Goal: Information Seeking & Learning: Learn about a topic

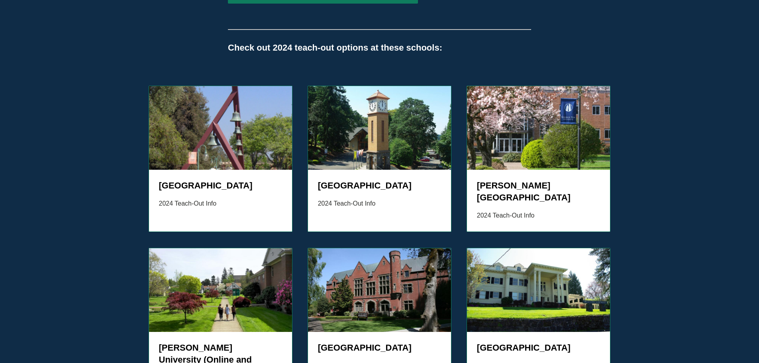
scroll to position [706, 0]
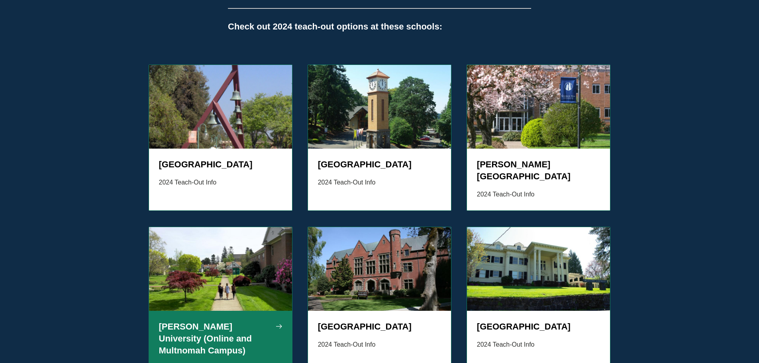
click at [267, 311] on div "[PERSON_NAME] University (Online and Multnomah Campus) 2024 Teach-Out Info" at bounding box center [220, 348] width 143 height 74
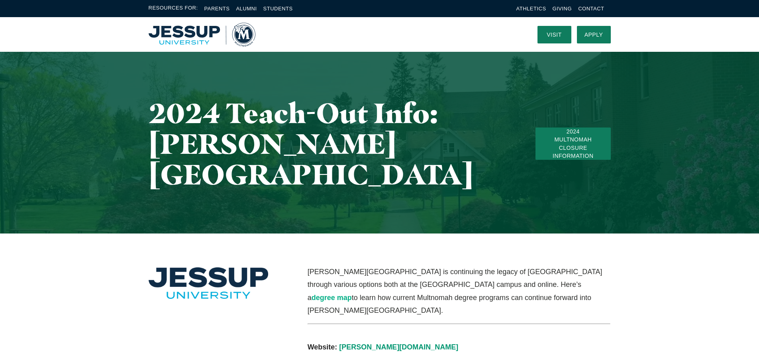
click at [352, 293] on link "degree map" at bounding box center [331, 297] width 40 height 8
